Goal: Check status: Check status

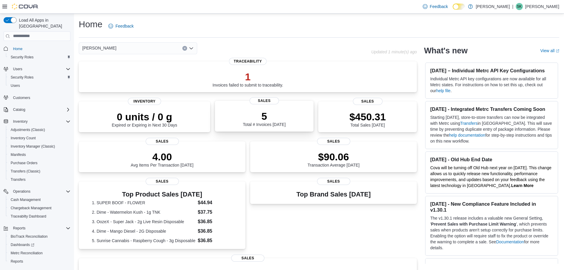
click at [262, 124] on div "5 Total # Invoices Today" at bounding box center [264, 118] width 43 height 17
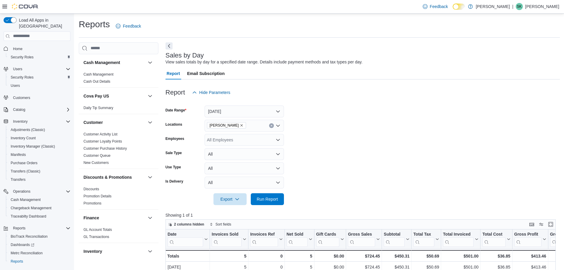
click at [271, 104] on div at bounding box center [363, 101] width 395 height 7
click at [272, 112] on button "[DATE]" at bounding box center [244, 111] width 79 height 12
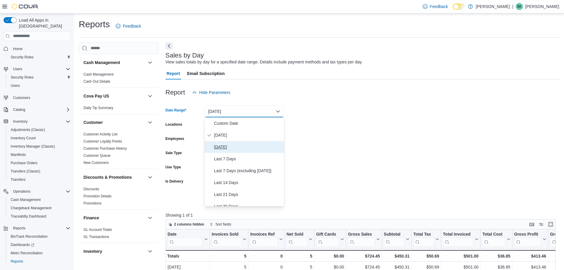
click at [238, 145] on span "[DATE]" at bounding box center [248, 146] width 68 height 7
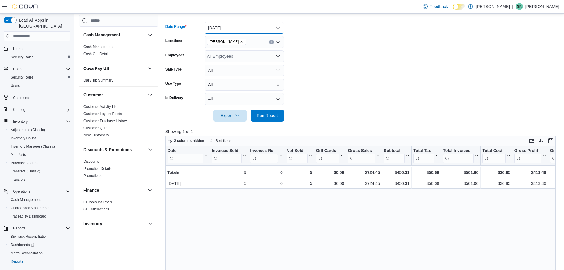
scroll to position [30, 0]
